Goal: Task Accomplishment & Management: Complete application form

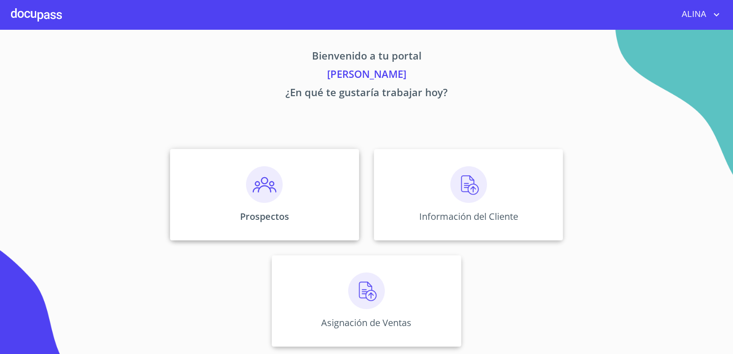
click at [332, 193] on div "Prospectos" at bounding box center [264, 195] width 189 height 92
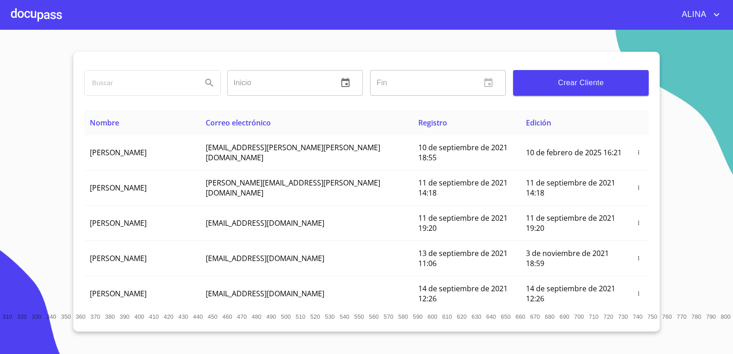
click at [599, 92] on button "Crear Cliente" at bounding box center [581, 83] width 136 height 26
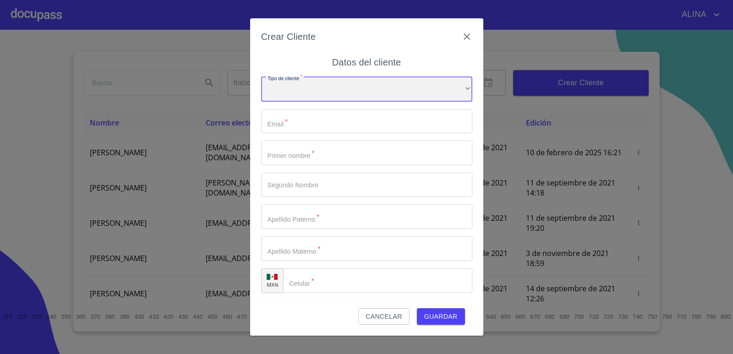
click at [359, 90] on div "​" at bounding box center [366, 89] width 211 height 25
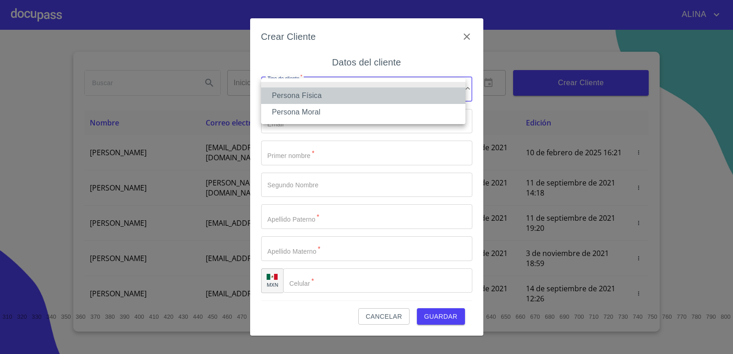
click at [314, 96] on li "Persona Física" at bounding box center [363, 96] width 204 height 17
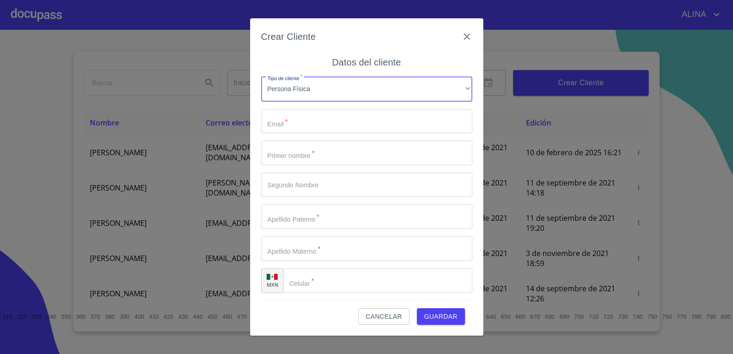
click at [307, 120] on input "Tipo de cliente   *" at bounding box center [366, 121] width 211 height 25
type input "juanfabian290993"
click at [307, 154] on input "Tipo de cliente   *" at bounding box center [366, 153] width 211 height 25
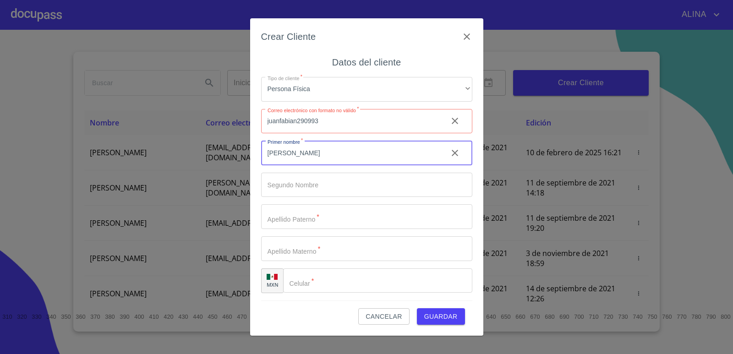
type input "[PERSON_NAME]"
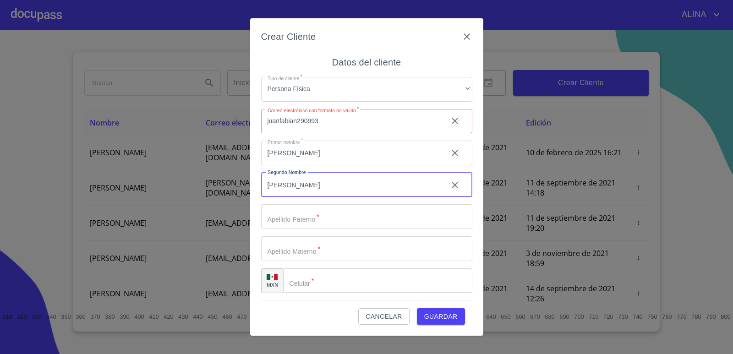
type input "[PERSON_NAME]"
click at [331, 165] on input "Tipo de cliente   *" at bounding box center [350, 153] width 179 height 25
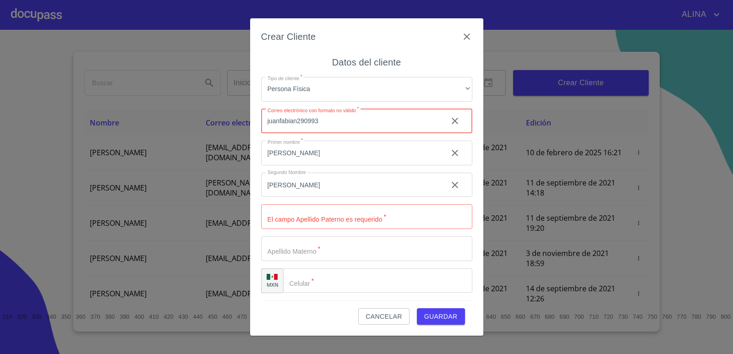
click at [363, 121] on input "juanfabian290993" at bounding box center [350, 121] width 179 height 25
type input "[EMAIL_ADDRESS][DOMAIN_NAME]"
click at [339, 221] on input "Tipo de cliente   *" at bounding box center [366, 216] width 211 height 25
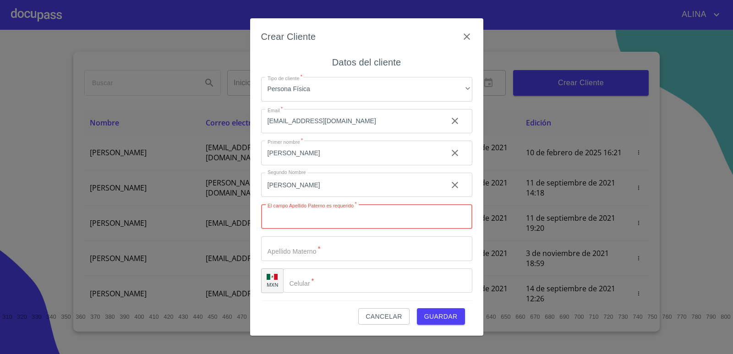
click at [310, 222] on input "Tipo de cliente   *" at bounding box center [366, 216] width 211 height 25
type input "c"
type input "[PERSON_NAME]"
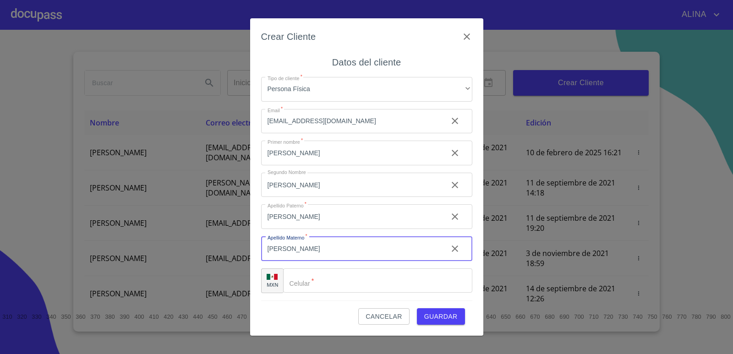
type input "[PERSON_NAME]"
click at [326, 276] on input "Tipo de cliente   *" at bounding box center [389, 281] width 166 height 25
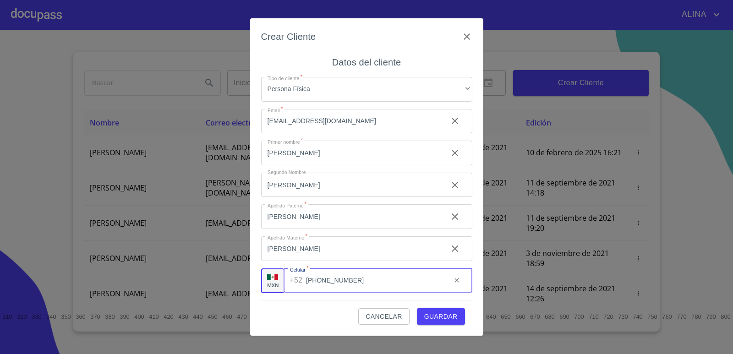
type input "[PHONE_NUMBER]"
click at [449, 317] on span "Guardar" at bounding box center [440, 316] width 33 height 11
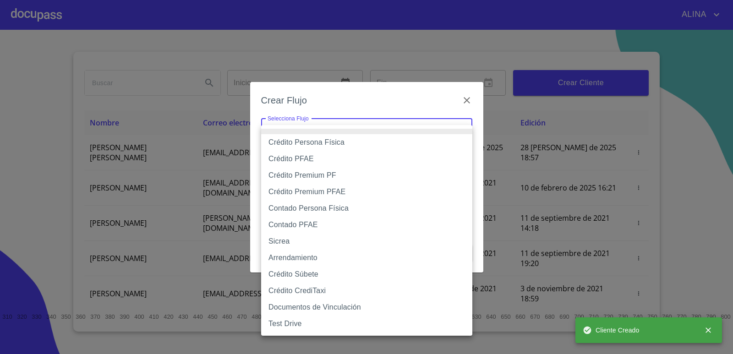
click at [429, 124] on body "[PERSON_NAME] ​ Fin ​ Crear Cliente Nombre Correo electrónico Registro Edición …" at bounding box center [366, 177] width 733 height 354
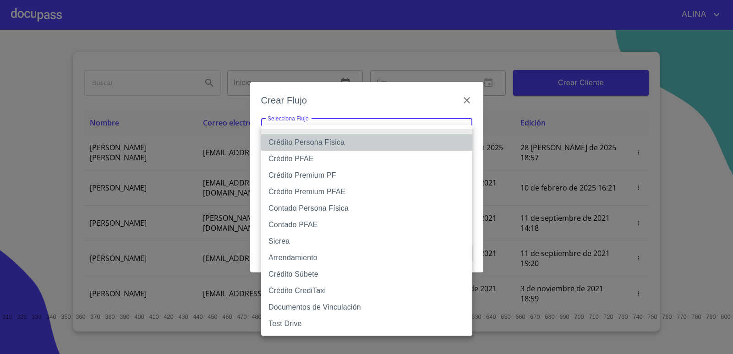
click at [353, 140] on li "Crédito Persona Física" at bounding box center [366, 142] width 211 height 17
type input "6009fb3c7d1714eb8809aa97"
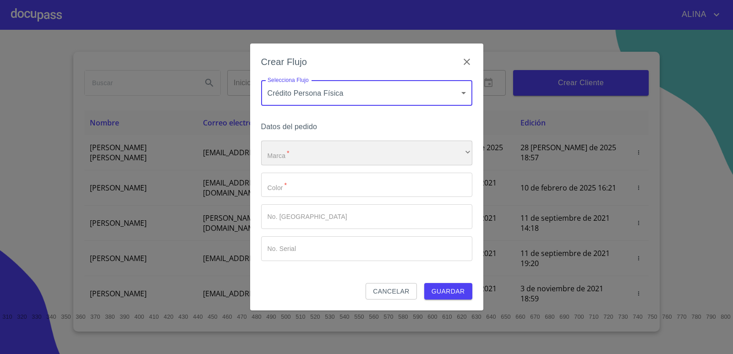
click at [350, 152] on div "​" at bounding box center [366, 153] width 211 height 25
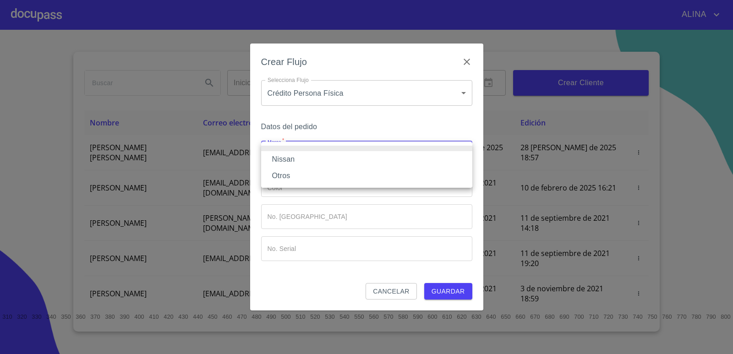
click at [293, 159] on li "Nissan" at bounding box center [366, 159] width 211 height 17
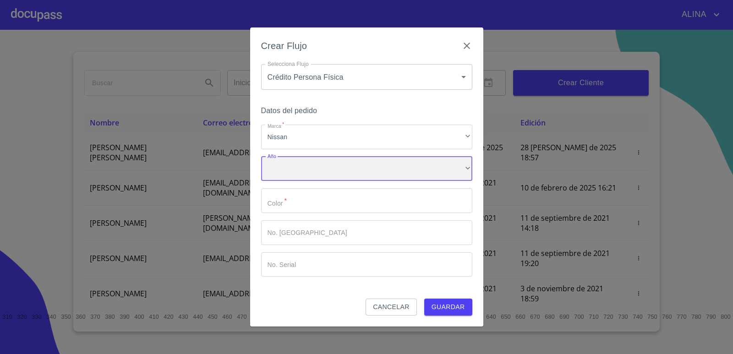
click at [300, 165] on div "​" at bounding box center [366, 169] width 211 height 25
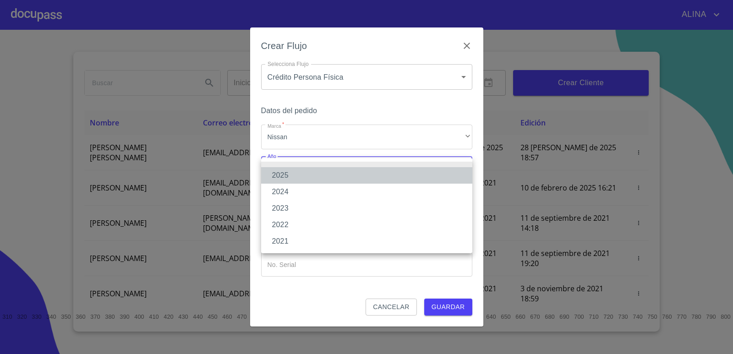
click at [288, 173] on li "2025" at bounding box center [366, 175] width 211 height 17
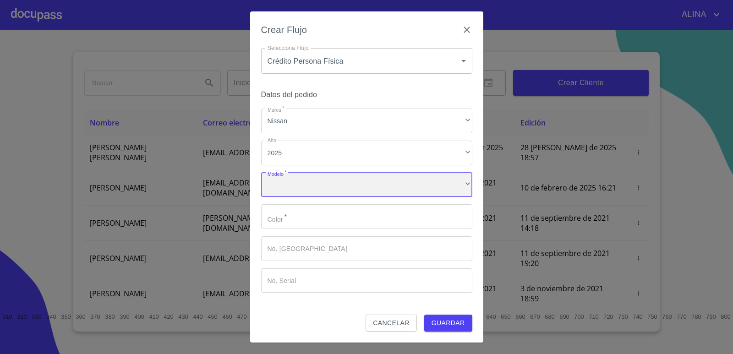
click at [308, 181] on div "​" at bounding box center [366, 185] width 211 height 25
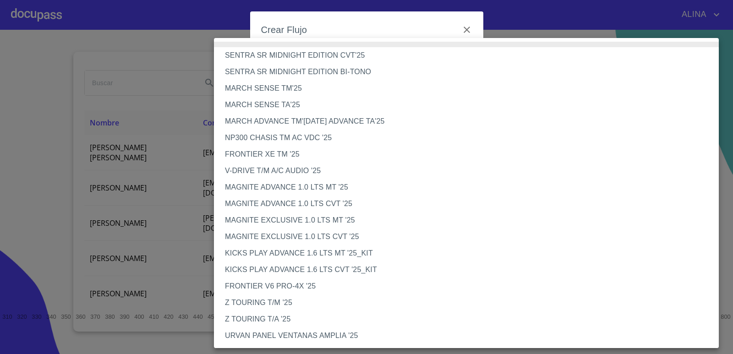
scroll to position [209, 0]
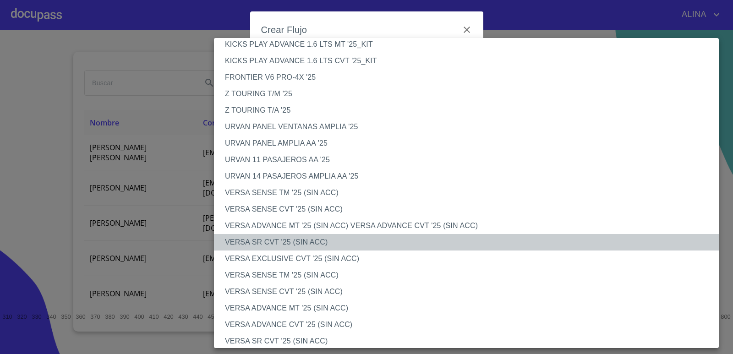
click at [312, 244] on li "VERSA SR CVT '25 (SIN ACC)" at bounding box center [470, 242] width 512 height 17
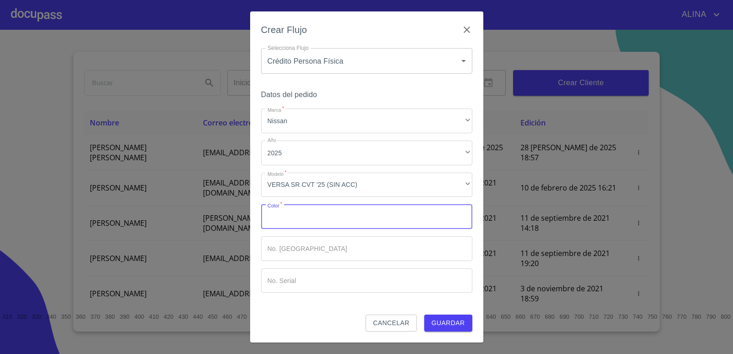
click at [325, 220] on input "Marca   *" at bounding box center [366, 216] width 211 height 25
type input "GRIS"
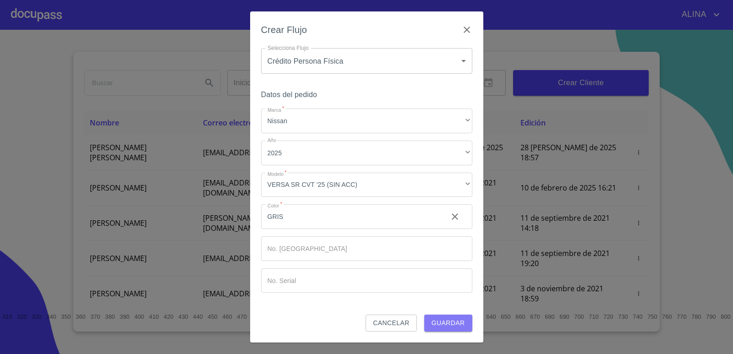
click at [440, 322] on span "Guardar" at bounding box center [448, 323] width 33 height 11
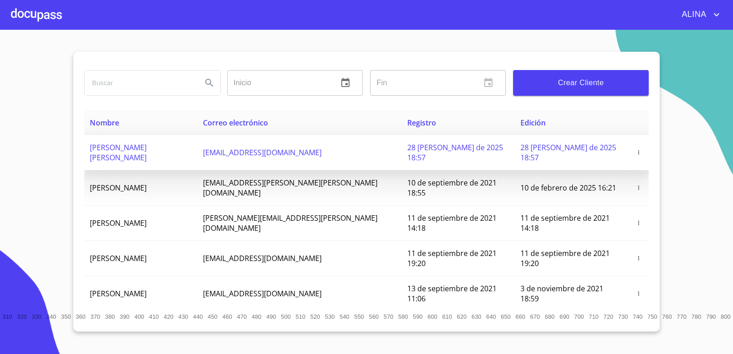
copy span "[PERSON_NAME] [PERSON_NAME]"
drag, startPoint x: 88, startPoint y: 150, endPoint x: 216, endPoint y: 151, distance: 128.8
click at [198, 151] on td "[PERSON_NAME] [PERSON_NAME]" at bounding box center [140, 152] width 113 height 35
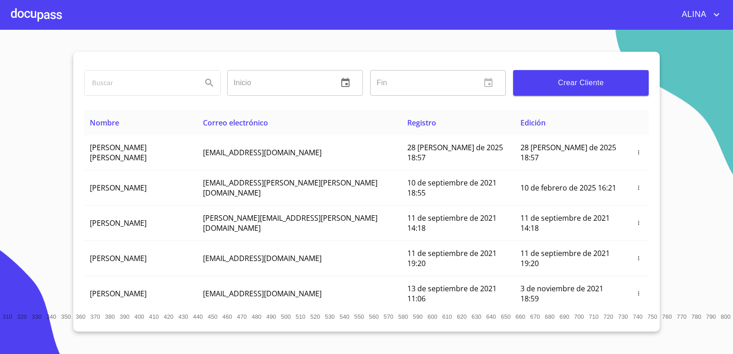
click at [719, 15] on icon "account of current user" at bounding box center [716, 14] width 11 height 11
click at [706, 21] on li "Salir" at bounding box center [708, 19] width 30 height 17
